Goal: Task Accomplishment & Management: Manage account settings

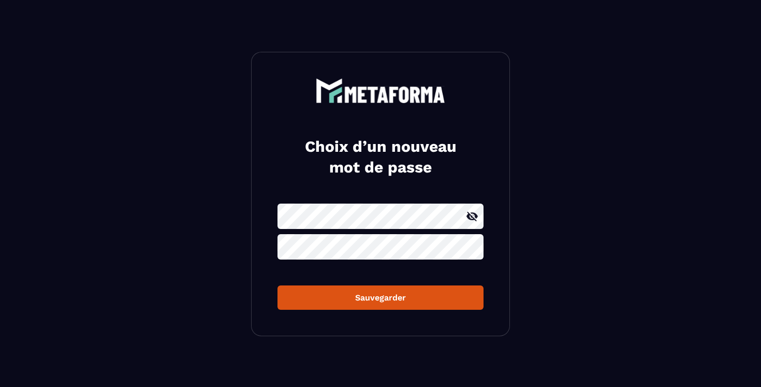
click at [466, 211] on icon at bounding box center [472, 216] width 12 height 12
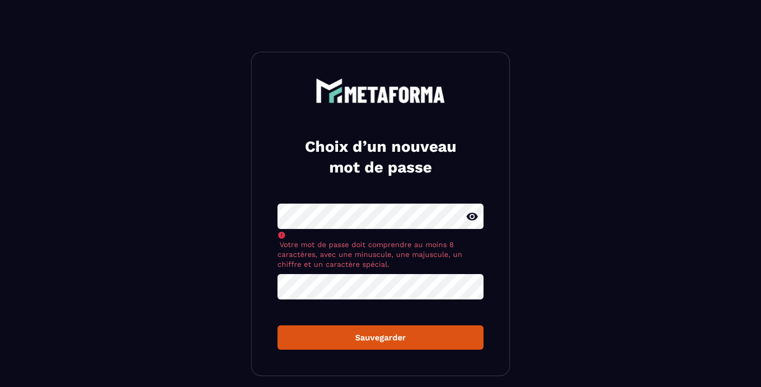
click at [271, 209] on div "Choix d’un nouveau mot de passe Votre mot de passe doit comprendre au moins 8 c…" at bounding box center [380, 214] width 259 height 324
click at [346, 301] on form "Votre mot de passe doit comprendre au moins 8 caractères, avec une minuscule, u…" at bounding box center [380, 276] width 206 height 146
click at [377, 332] on div "Sauvegarder" at bounding box center [380, 337] width 189 height 10
click at [380, 196] on div "Choix d’un nouveau mot de passe Votre mot de passe doit comprendre au moins 8 c…" at bounding box center [380, 214] width 259 height 324
click at [212, 209] on section "Choix d’un nouveau mot de passe Votre mot de passe doit comprendre au moins 8 c…" at bounding box center [380, 213] width 761 height 427
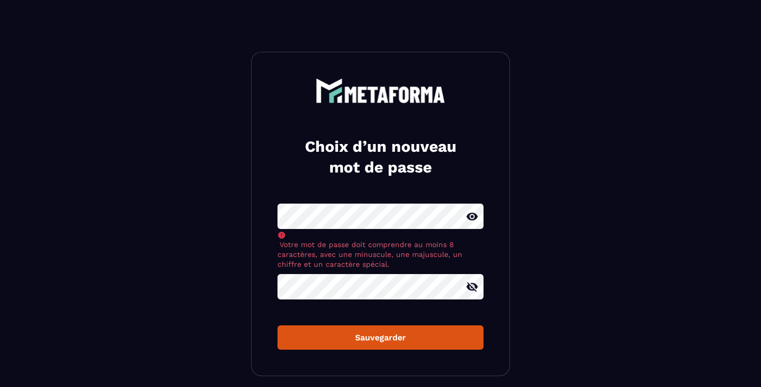
click at [214, 205] on section "Choix d’un nouveau mot de passe Votre mot de passe doit comprendre au moins 8 c…" at bounding box center [380, 213] width 761 height 427
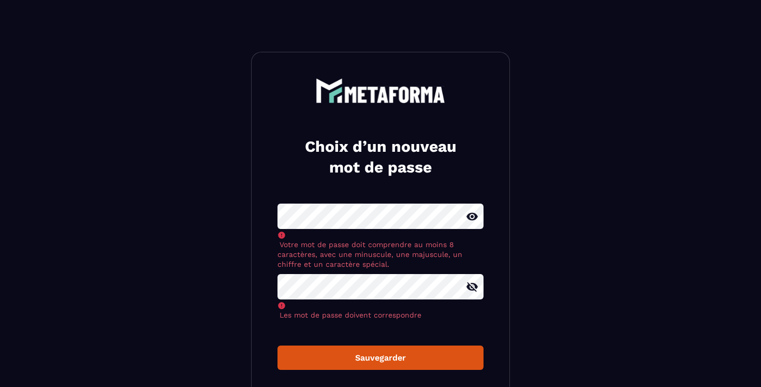
click at [108, 1] on section "Choix d’un nouveau mot de passe Votre mot de passe doit comprendre au moins 8 c…" at bounding box center [380, 224] width 761 height 448
click at [360, 361] on div "Choix d’un nouveau mot de passe Votre mot de passe doit comprendre au moins 8 c…" at bounding box center [380, 224] width 259 height 344
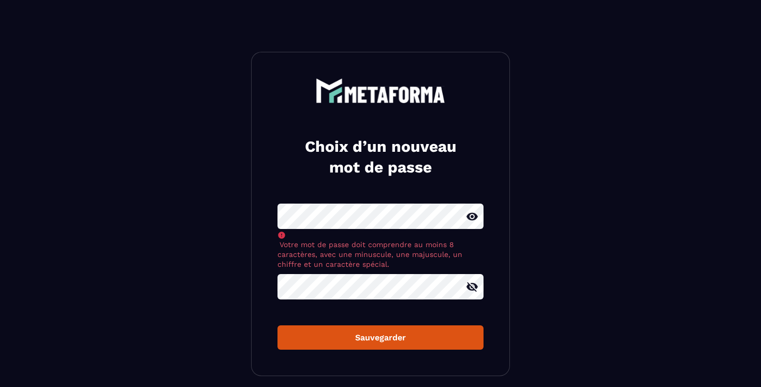
click at [359, 345] on button "Sauvegarder" at bounding box center [380, 337] width 206 height 24
click at [355, 341] on div "Sauvegarder" at bounding box center [380, 337] width 189 height 10
click at [354, 302] on form "Votre mot de passe doit comprendre au moins 8 caractères, avec une minuscule, u…" at bounding box center [380, 276] width 206 height 146
click at [241, 213] on section "Choix d’un nouveau mot de passe Votre mot de passe doit comprendre au moins 8 c…" at bounding box center [380, 213] width 761 height 427
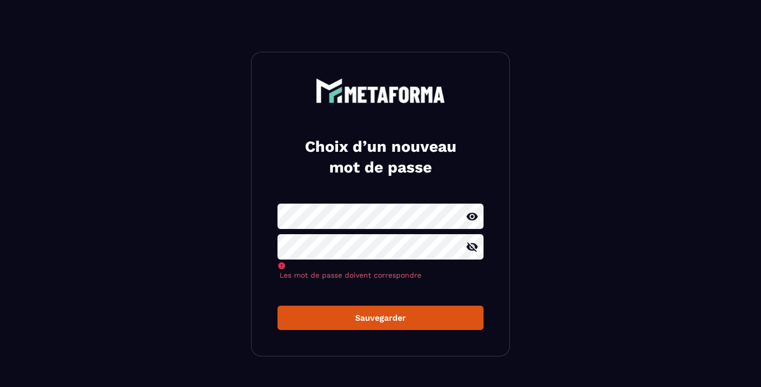
click at [227, 285] on section "Choix d’un nouveau mot de passe Les mot de passe doivent correspondre Sauvegard…" at bounding box center [380, 204] width 761 height 408
click at [207, 241] on section "Choix d’un nouveau mot de passe Les mot de passe doivent correspondre Sauvegard…" at bounding box center [380, 204] width 761 height 408
click at [269, 215] on div "Choix d’un nouveau mot de passe Les mot de passe doivent correspondre Sauvegard…" at bounding box center [380, 204] width 259 height 304
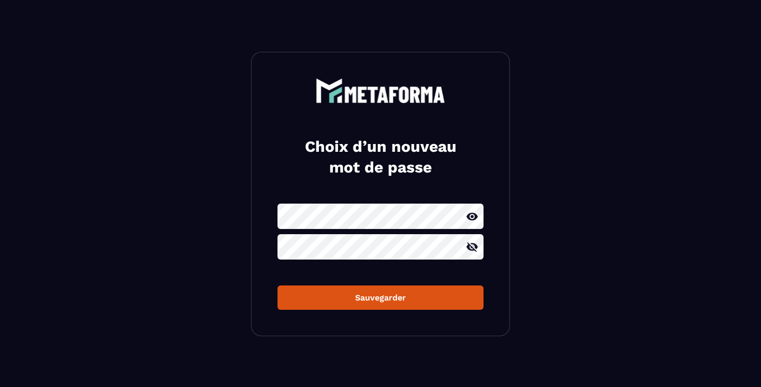
click at [261, 208] on div "Choix d’un nouveau mot de passe Sauvegarder" at bounding box center [380, 194] width 259 height 284
click at [534, 254] on section "Choix d’un nouveau mot de passe Sauvegarder" at bounding box center [380, 194] width 761 height 388
click at [413, 300] on div "Sauvegarder" at bounding box center [380, 297] width 189 height 10
